Goal: Task Accomplishment & Management: Use online tool/utility

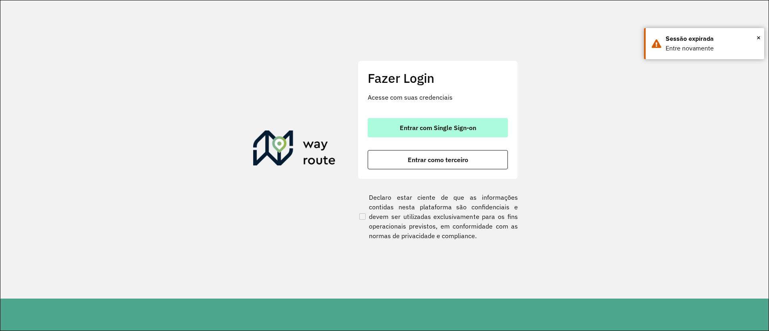
click at [482, 132] on button "Entrar com Single Sign-on" at bounding box center [438, 127] width 140 height 19
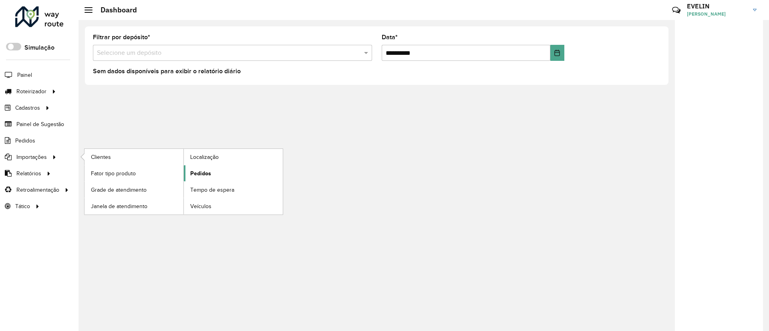
click at [196, 169] on span "Pedidos" at bounding box center [200, 173] width 21 height 8
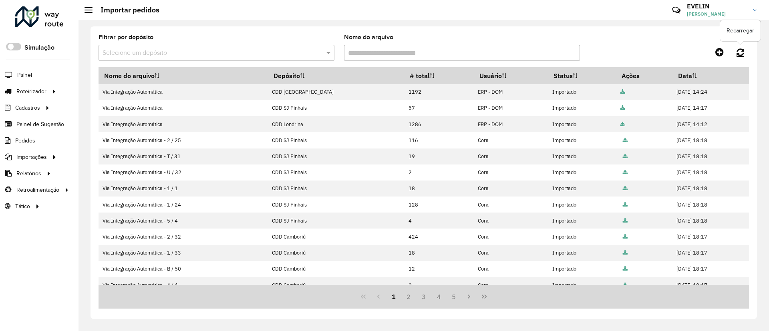
click at [736, 54] on link at bounding box center [740, 52] width 17 height 14
click at [741, 42] on div "Filtrar por depósito Selecione um depósito Nome do arquivo" at bounding box center [424, 50] width 650 height 33
click at [747, 57] on link at bounding box center [740, 52] width 17 height 14
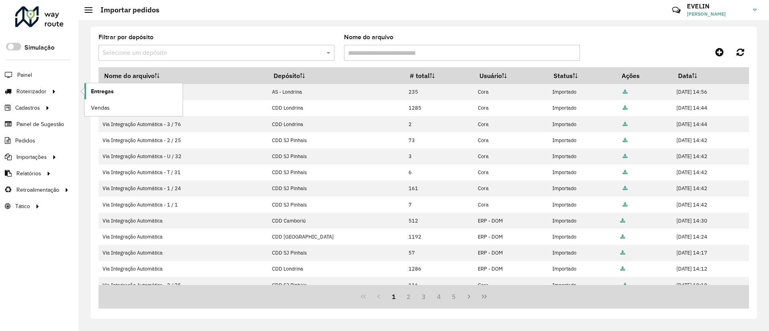
click at [94, 91] on span "Entregas" at bounding box center [102, 91] width 23 height 8
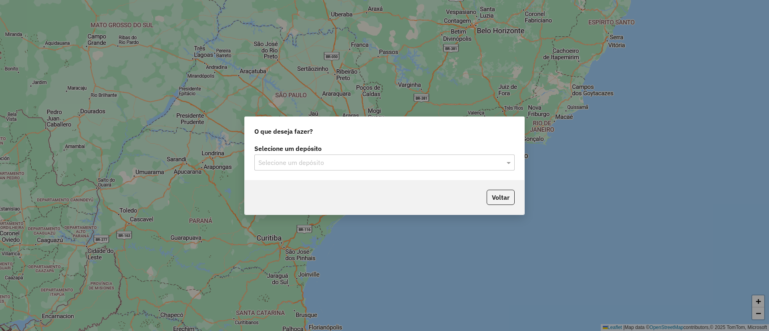
click at [376, 163] on input "text" at bounding box center [376, 163] width 236 height 10
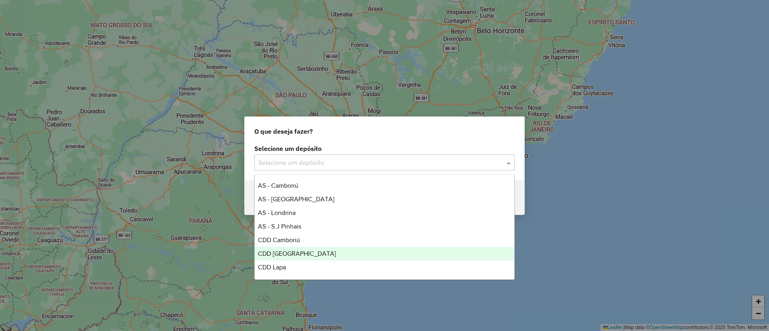
scroll to position [26, 0]
click at [299, 252] on div "CDD Londrina" at bounding box center [385, 255] width 260 height 14
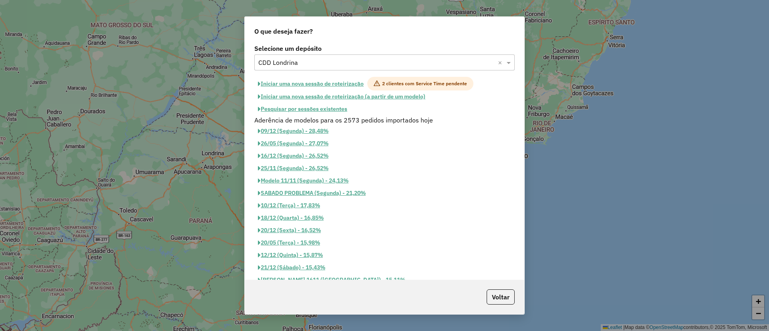
click at [286, 88] on button "Iniciar uma nova sessão de roteirização" at bounding box center [310, 84] width 113 height 14
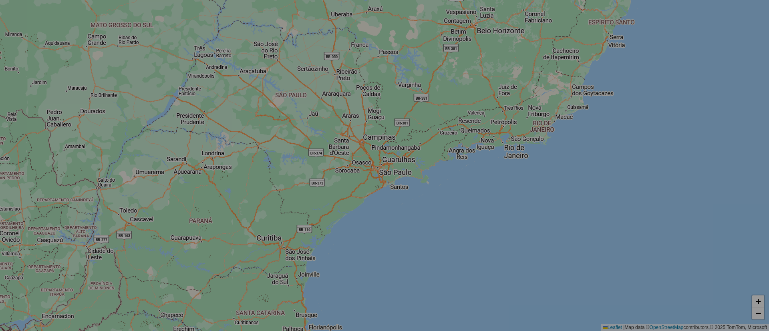
select select "*"
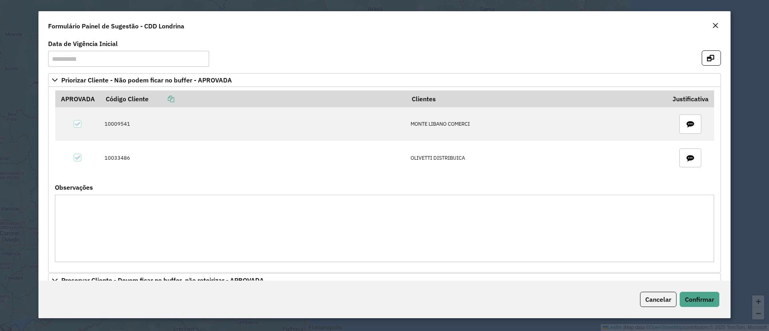
click at [711, 66] on formly-group "**********" at bounding box center [384, 57] width 682 height 32
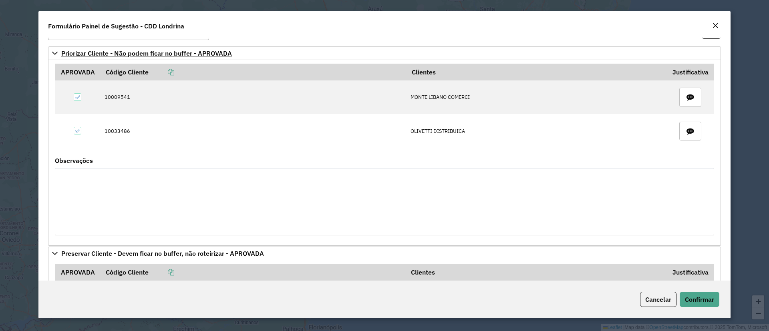
scroll to position [0, 0]
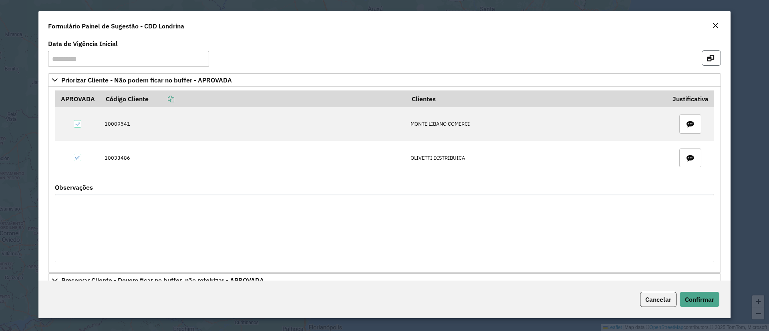
click at [710, 57] on icon "button" at bounding box center [710, 58] width 7 height 6
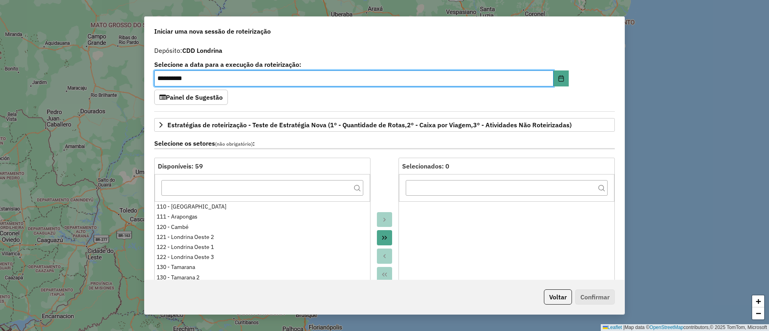
click at [385, 237] on icon "Move All to Target" at bounding box center [384, 238] width 5 height 4
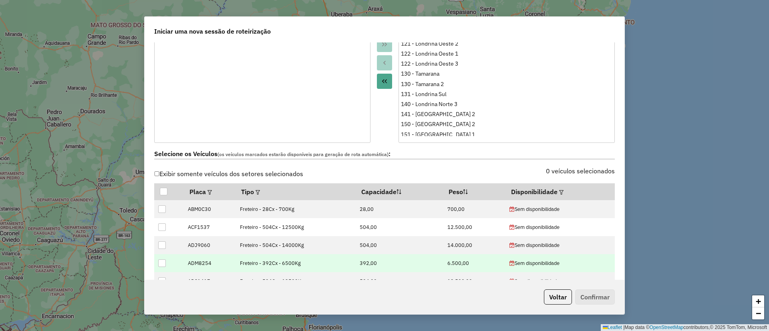
scroll to position [240, 0]
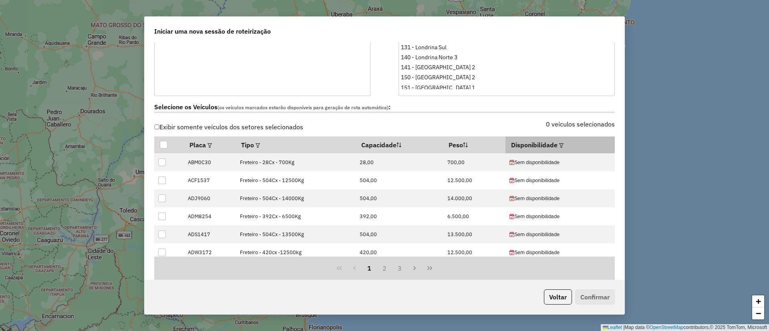
click at [561, 144] on th "Disponibilidade" at bounding box center [559, 145] width 109 height 17
click at [559, 143] on em at bounding box center [561, 145] width 4 height 4
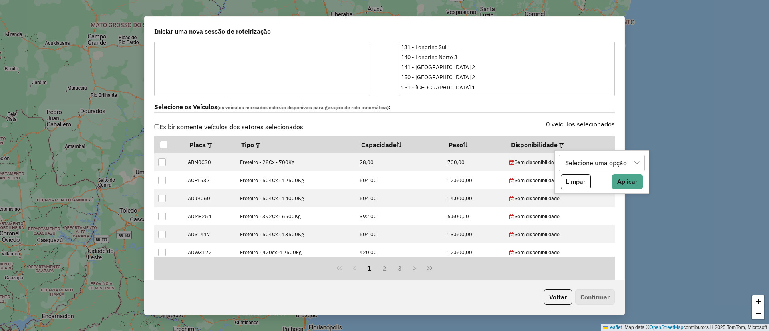
click at [583, 168] on div "Selecione uma opção" at bounding box center [595, 162] width 67 height 15
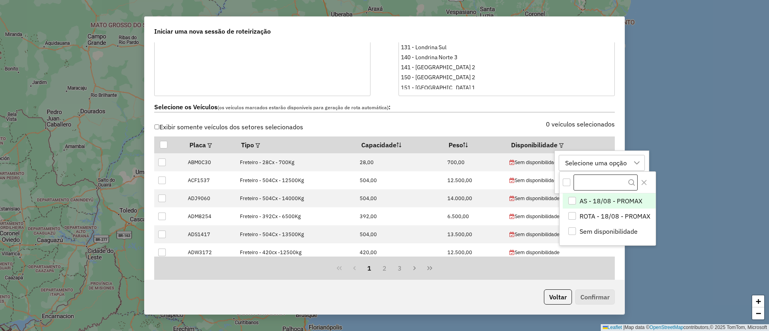
scroll to position [6, 36]
click at [580, 214] on span "ROTA - 18/08 - PROMAX" at bounding box center [614, 216] width 71 height 10
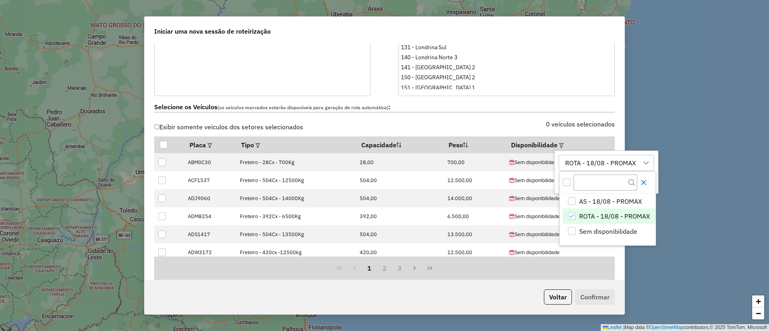
click at [645, 183] on icon "Close" at bounding box center [643, 182] width 6 height 6
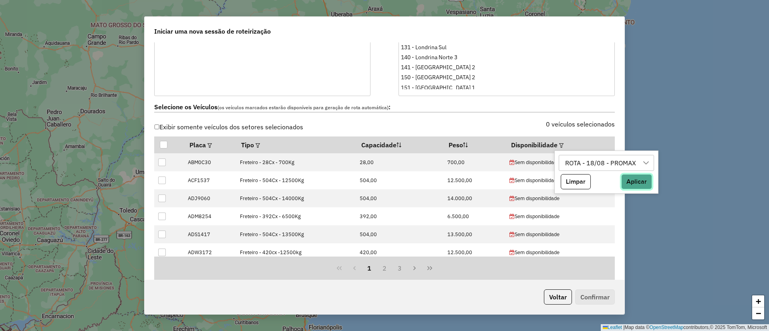
click at [634, 178] on button "Aplicar" at bounding box center [636, 181] width 31 height 15
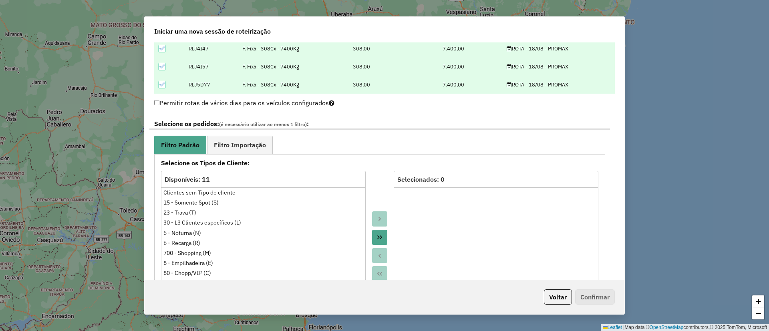
scroll to position [481, 0]
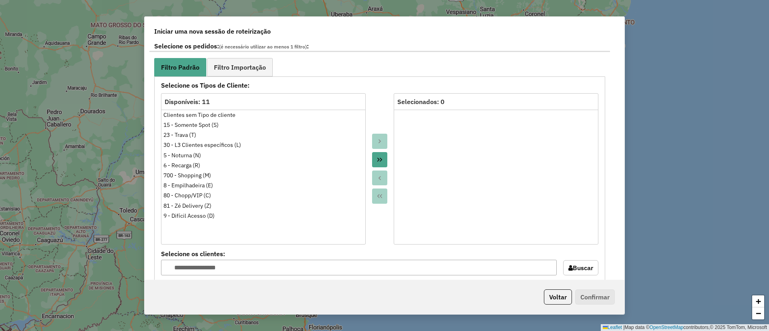
click at [379, 157] on icon "Move All to Target" at bounding box center [379, 160] width 6 height 6
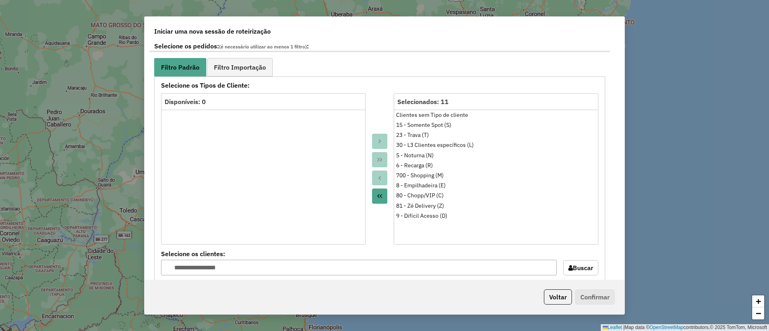
scroll to position [781, 0]
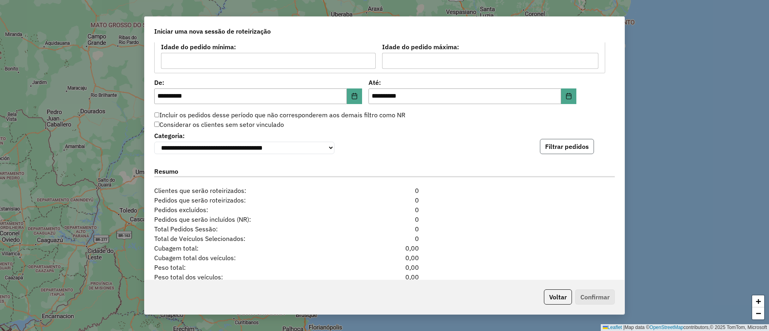
click at [568, 147] on button "Filtrar pedidos" at bounding box center [567, 146] width 54 height 15
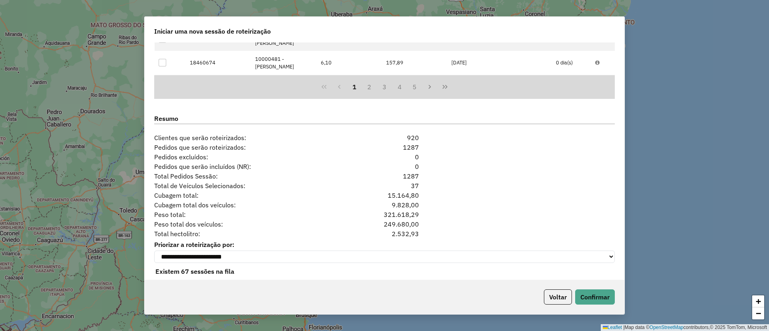
scroll to position [1014, 0]
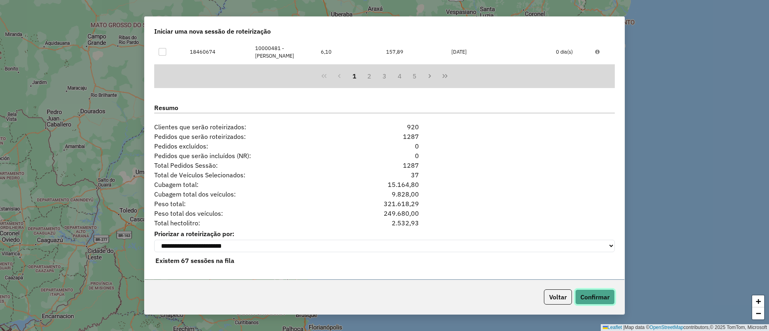
click at [590, 298] on button "Confirmar" at bounding box center [595, 297] width 40 height 15
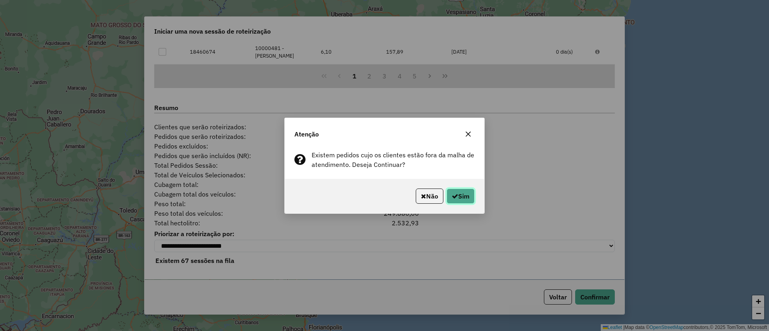
click at [466, 196] on button "Sim" at bounding box center [461, 196] width 28 height 15
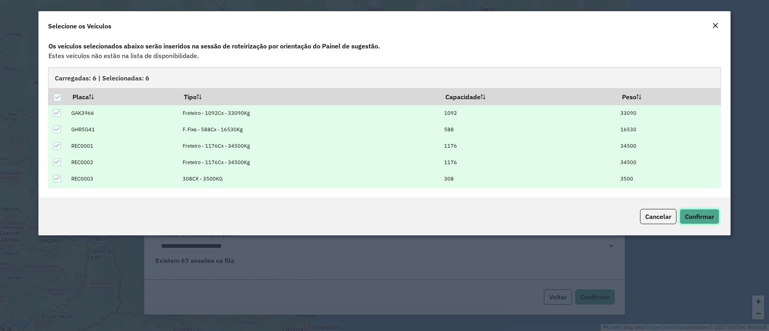
click at [701, 215] on span "Confirmar" at bounding box center [699, 217] width 29 height 8
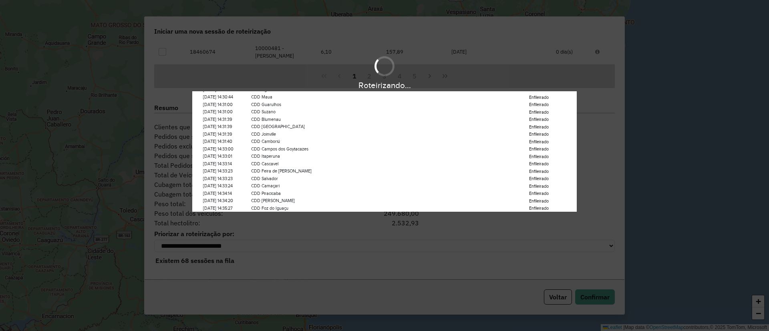
scroll to position [393, 0]
